Goal: Information Seeking & Learning: Learn about a topic

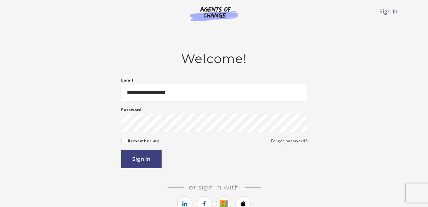
type input "**********"
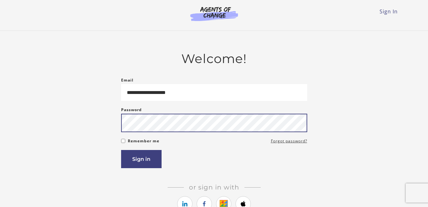
click at [121, 150] on button "Sign in" at bounding box center [141, 159] width 40 height 18
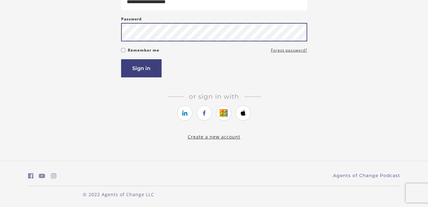
scroll to position [99, 0]
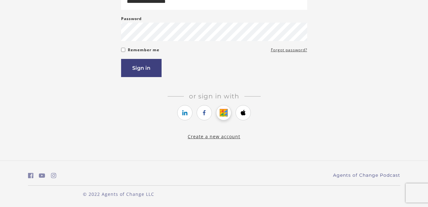
click at [224, 115] on icon "https://courses.thinkific.com/users/auth/google?ss%5Breferral%5D=&ss%5Buser_ret…" at bounding box center [224, 113] width 8 height 8
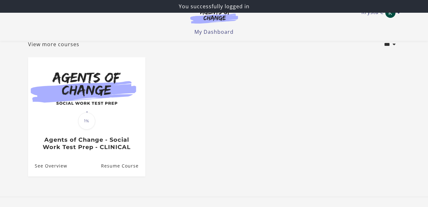
scroll to position [64, 0]
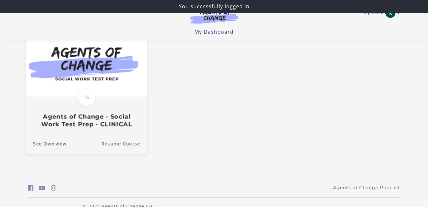
click at [108, 146] on link "Resume Course" at bounding box center [124, 143] width 46 height 21
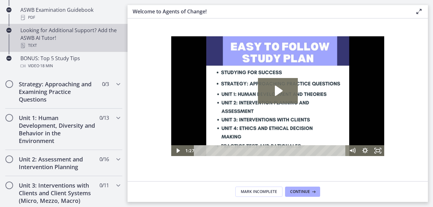
scroll to position [350, 0]
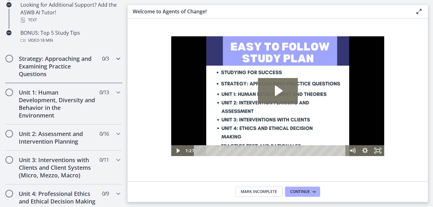
click at [114, 56] on icon "Chapters" at bounding box center [118, 59] width 8 height 8
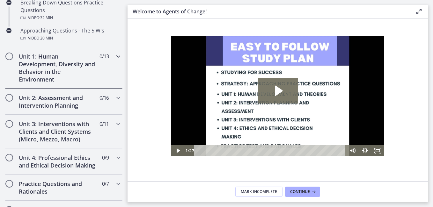
scroll to position [223, 0]
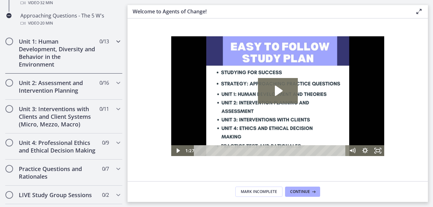
click at [114, 44] on icon "Chapters" at bounding box center [118, 42] width 8 height 8
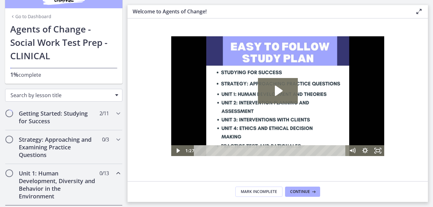
scroll to position [32, 0]
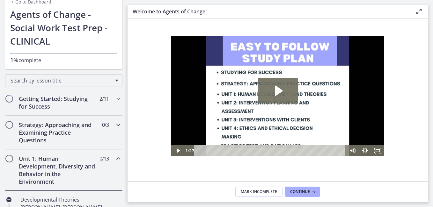
click at [102, 124] on span "0 / 3 Completed" at bounding box center [105, 125] width 7 height 8
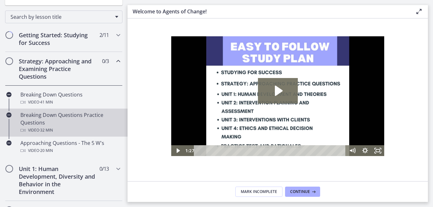
scroll to position [127, 0]
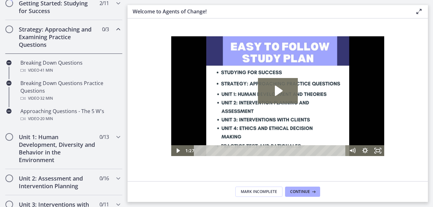
click at [104, 28] on div "Strategy: Approaching and Examining Practice Questions 0 / 3 Completed" at bounding box center [63, 37] width 117 height 34
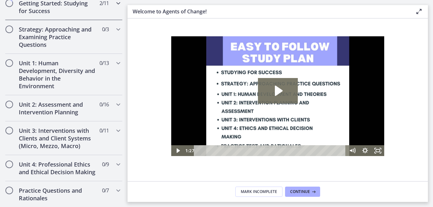
click at [91, 6] on h2 "Getting Started: Studying for Success" at bounding box center [58, 6] width 78 height 15
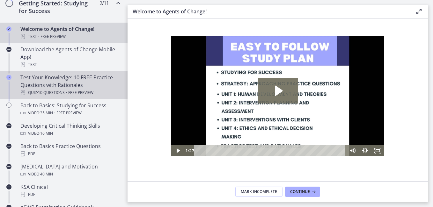
scroll to position [159, 0]
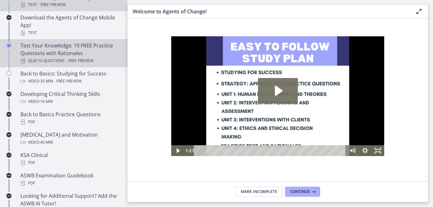
click at [70, 47] on div "Test Your Knowledge: 10 FREE Practice Questions with Rationales Quiz · 10 Quest…" at bounding box center [69, 53] width 99 height 23
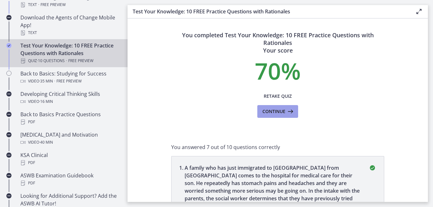
click at [270, 114] on span "Continue" at bounding box center [273, 112] width 23 height 8
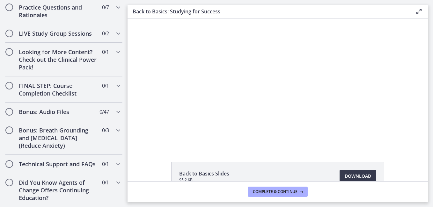
scroll to position [578, 0]
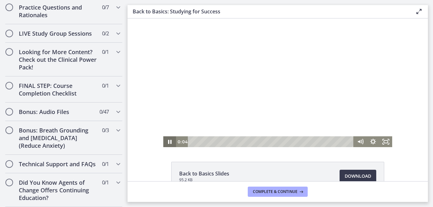
click at [164, 143] on icon "Pause" at bounding box center [169, 141] width 13 height 11
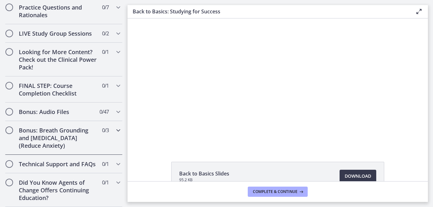
click at [114, 126] on icon "Chapters" at bounding box center [118, 130] width 8 height 8
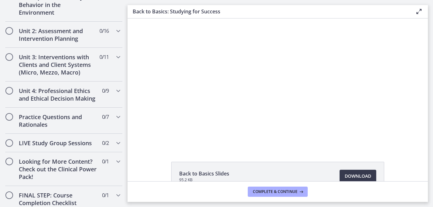
scroll to position [105, 0]
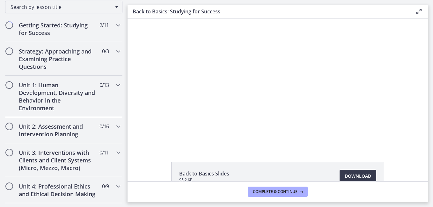
click at [114, 82] on icon "Chapters" at bounding box center [118, 85] width 8 height 8
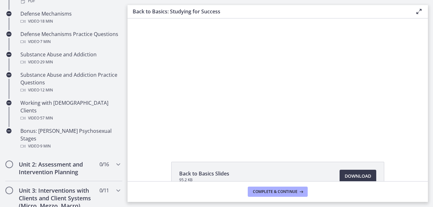
scroll to position [392, 0]
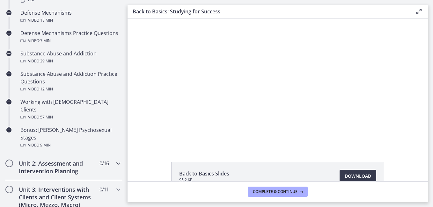
click at [106, 154] on div "Unit 2: Assessment and Intervention Planning 0 / 16 Completed" at bounding box center [63, 167] width 117 height 26
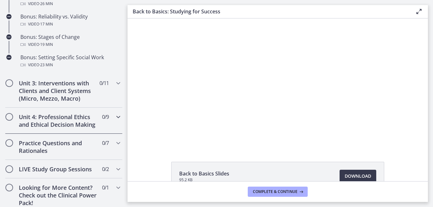
scroll to position [583, 0]
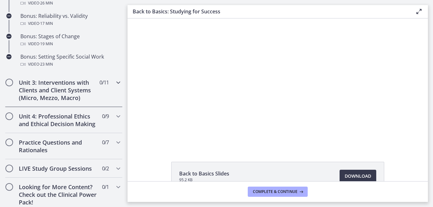
click at [114, 81] on icon "Chapters" at bounding box center [118, 83] width 8 height 8
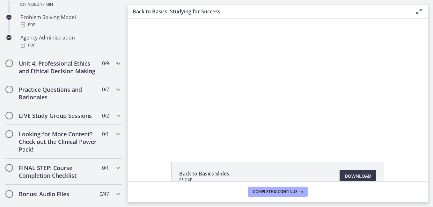
scroll to position [475, 0]
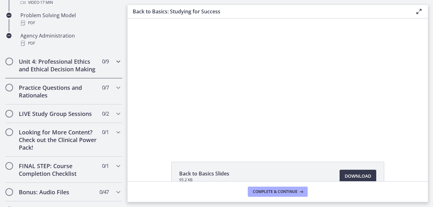
click at [114, 61] on icon "Chapters" at bounding box center [118, 62] width 8 height 8
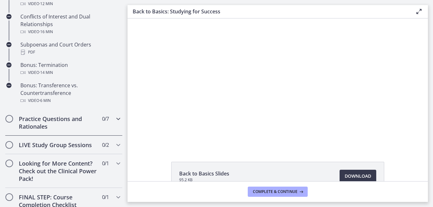
scroll to position [379, 0]
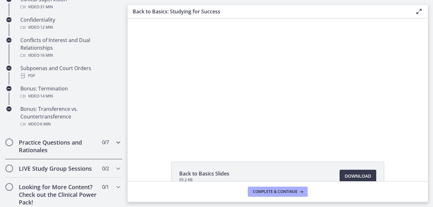
click at [107, 149] on div "Practice Questions and Rationales 0 / 7 Completed" at bounding box center [63, 146] width 117 height 26
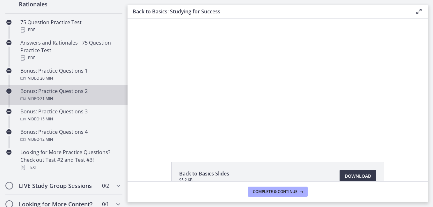
scroll to position [316, 0]
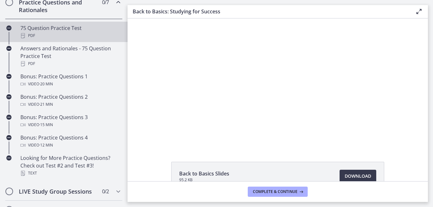
click at [39, 37] on div "75 Question Practice Test PDF" at bounding box center [69, 31] width 99 height 15
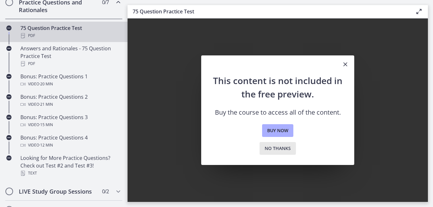
click at [278, 149] on span "No thanks" at bounding box center [277, 149] width 26 height 8
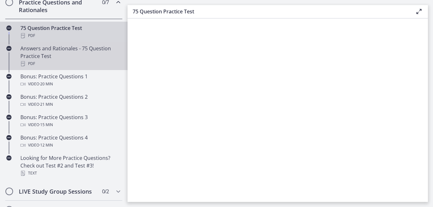
click at [74, 67] on div "Answers and Rationales - 75 Question Practice Test PDF" at bounding box center [69, 56] width 99 height 23
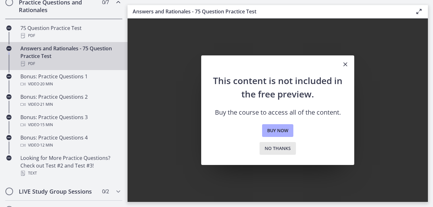
click at [275, 147] on span "No thanks" at bounding box center [277, 149] width 26 height 8
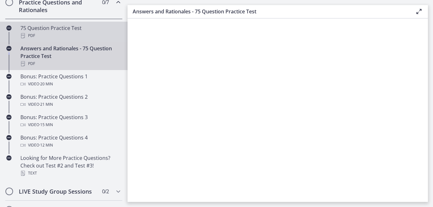
click at [72, 39] on div "PDF" at bounding box center [69, 36] width 99 height 8
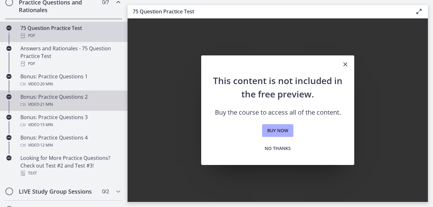
scroll to position [252, 0]
